Goal: Information Seeking & Learning: Compare options

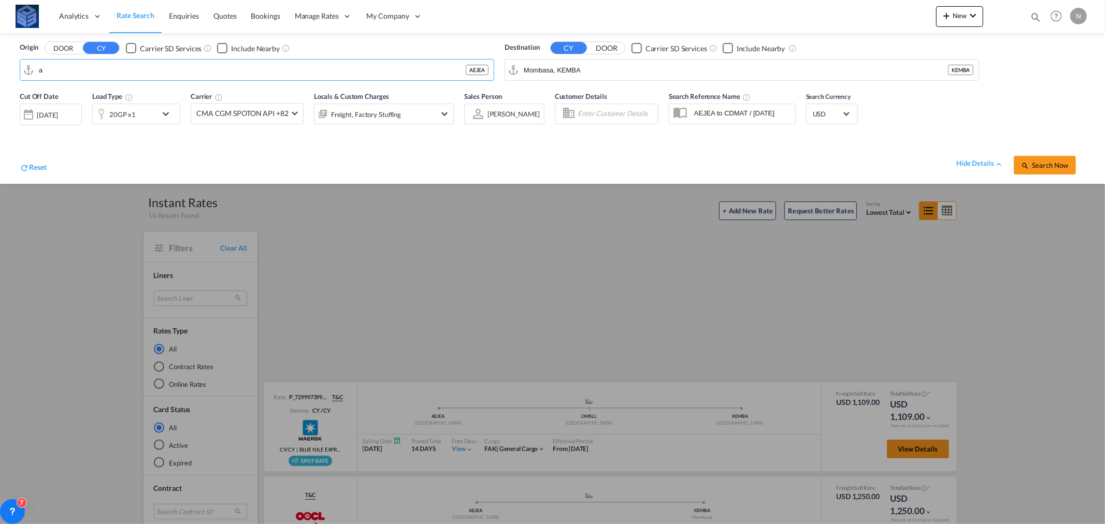
scroll to position [547, 0]
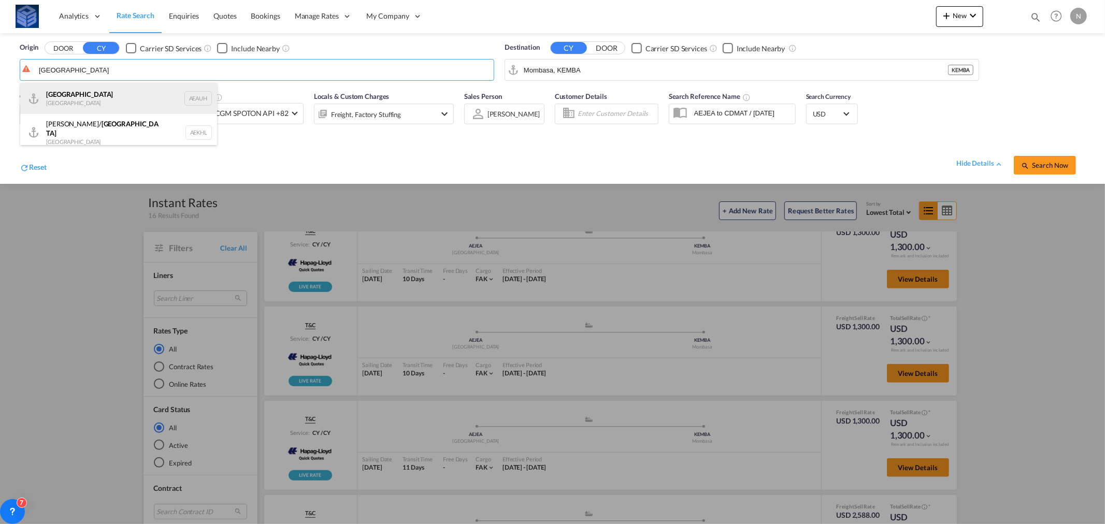
click at [87, 95] on div "[GEOGRAPHIC_DATA] [GEOGRAPHIC_DATA] AEAUH" at bounding box center [118, 98] width 197 height 31
type input "[GEOGRAPHIC_DATA], [GEOGRAPHIC_DATA]"
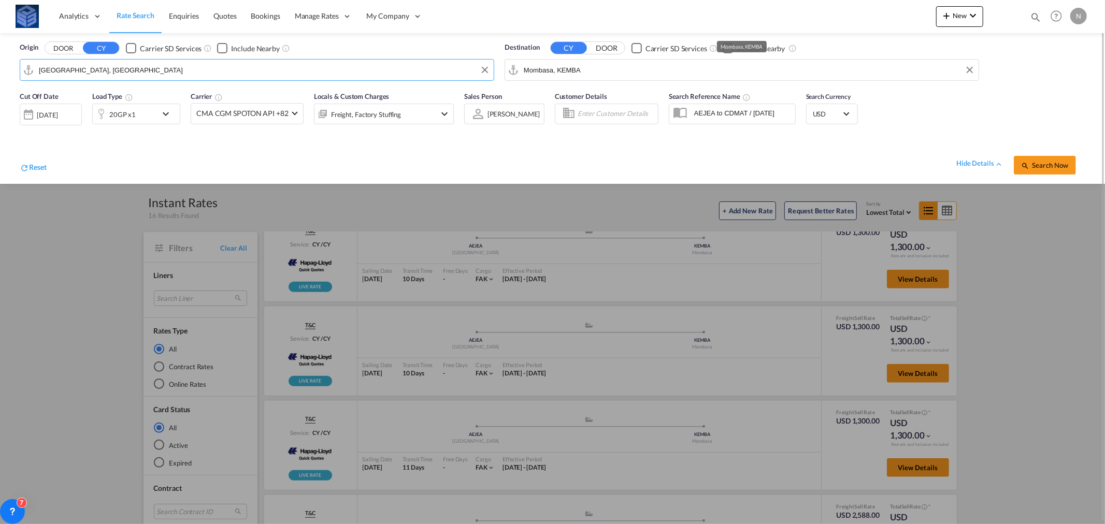
click at [535, 70] on input "Mombasa, KEMBA" at bounding box center [749, 70] width 450 height 16
click at [576, 100] on div "Shuwai kh [GEOGRAPHIC_DATA] KWSWK" at bounding box center [603, 98] width 197 height 31
type input "Shuwaikh, KWSWK"
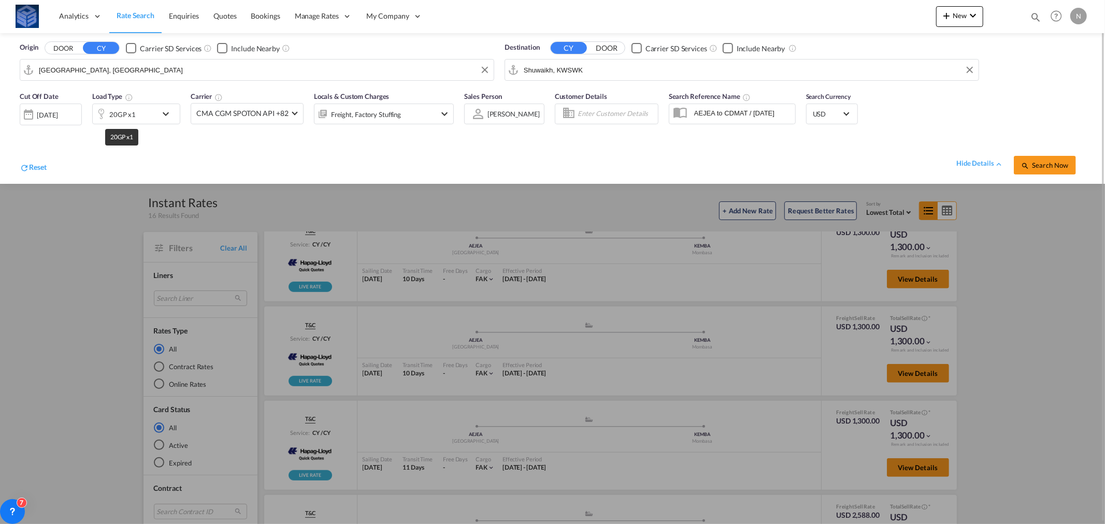
click at [125, 109] on div "20GP x1" at bounding box center [122, 114] width 26 height 15
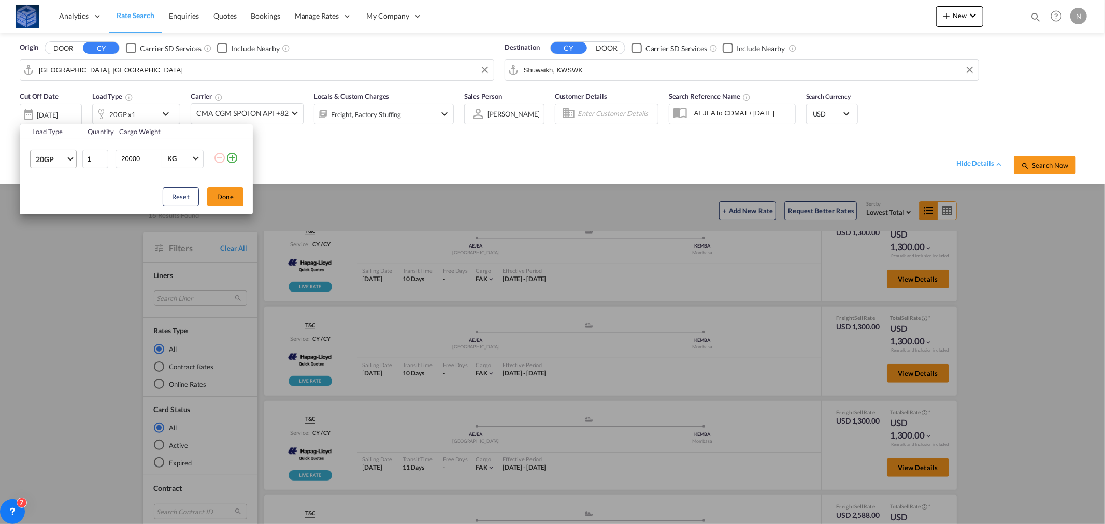
click at [48, 152] on md-select-value "20GP" at bounding box center [55, 159] width 41 height 18
click at [50, 210] on div "40HC" at bounding box center [45, 209] width 19 height 10
click at [216, 195] on button "Done" at bounding box center [225, 197] width 36 height 19
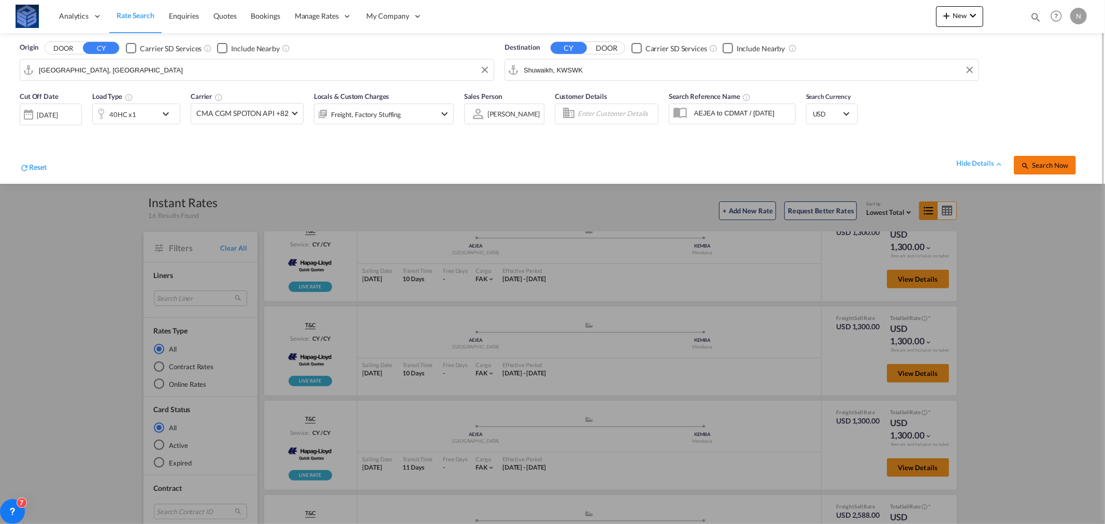
click at [1044, 168] on span "Search Now" at bounding box center [1044, 165] width 47 height 8
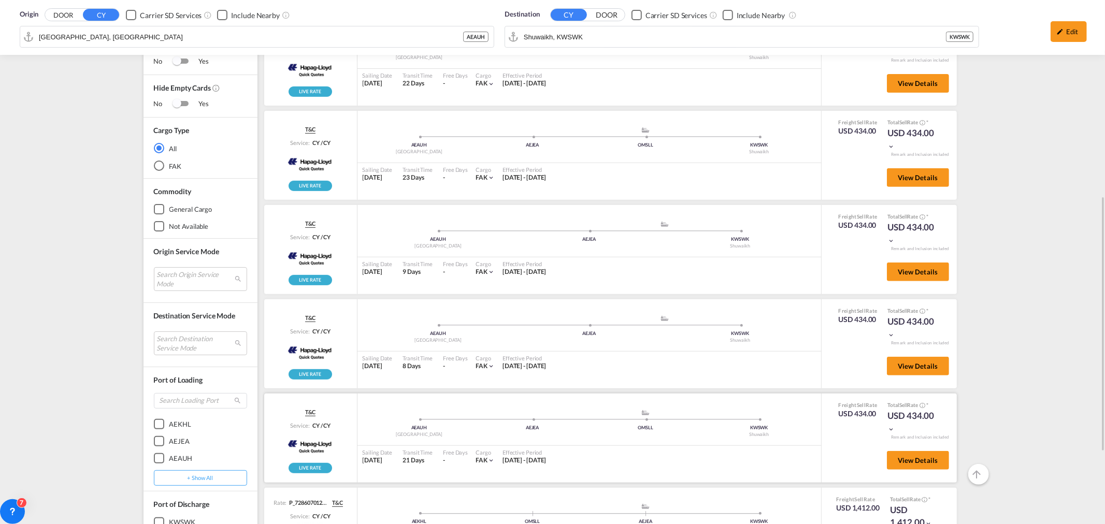
scroll to position [551, 0]
